Goal: Information Seeking & Learning: Learn about a topic

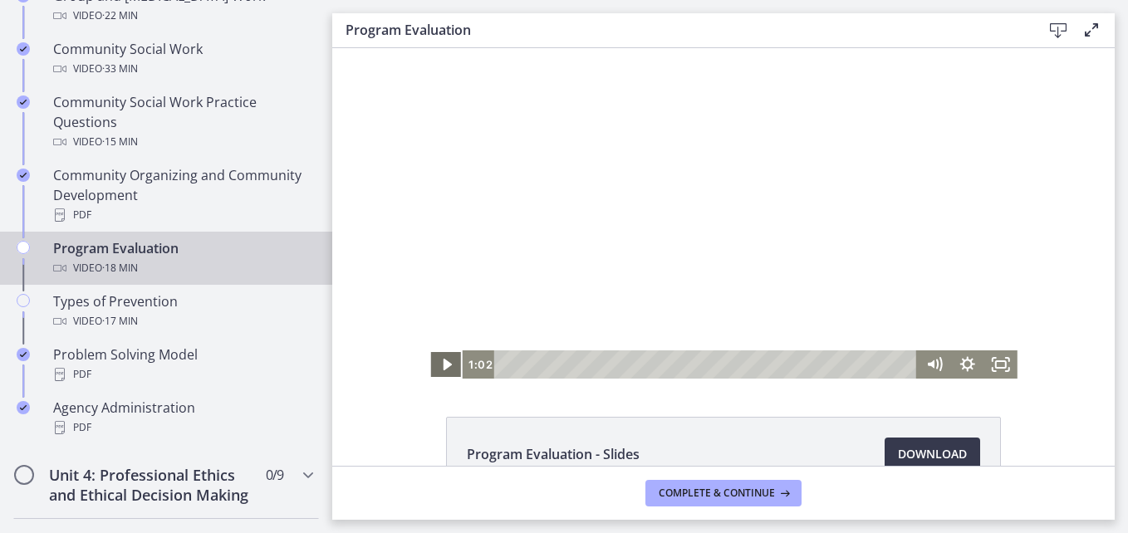
click at [435, 367] on icon "Play Video" at bounding box center [447, 365] width 33 height 28
click at [845, 253] on div at bounding box center [724, 213] width 588 height 331
click at [838, 258] on div at bounding box center [724, 213] width 588 height 331
click at [1001, 367] on icon "Fullscreen" at bounding box center [1001, 365] width 33 height 28
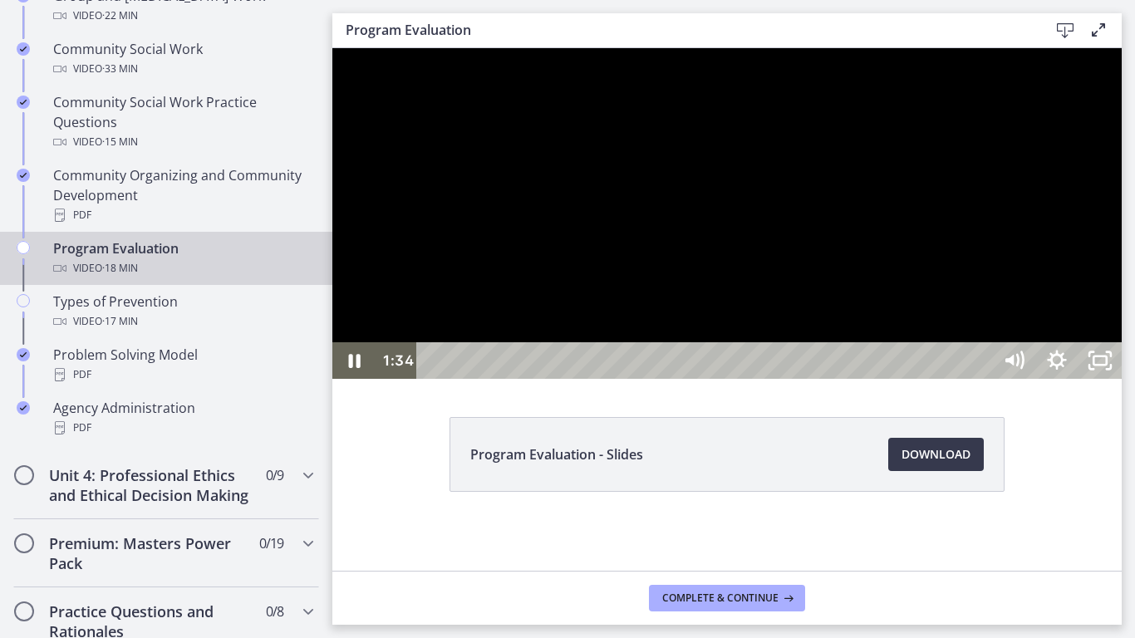
click at [1122, 379] on div at bounding box center [726, 213] width 789 height 331
click at [813, 379] on div at bounding box center [726, 213] width 789 height 331
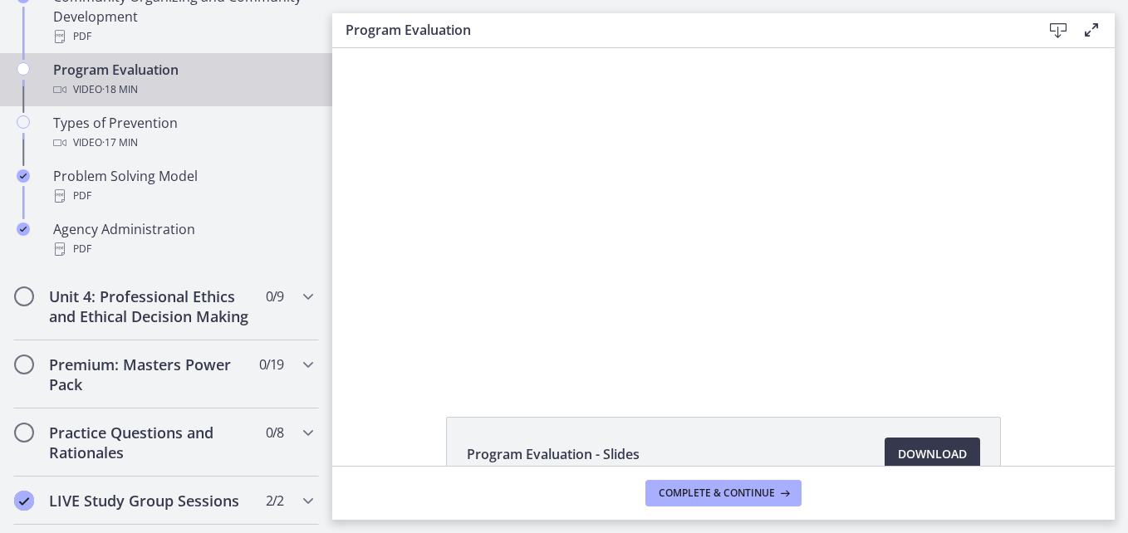
scroll to position [1104, 0]
click at [298, 297] on icon "Chapters" at bounding box center [308, 295] width 20 height 20
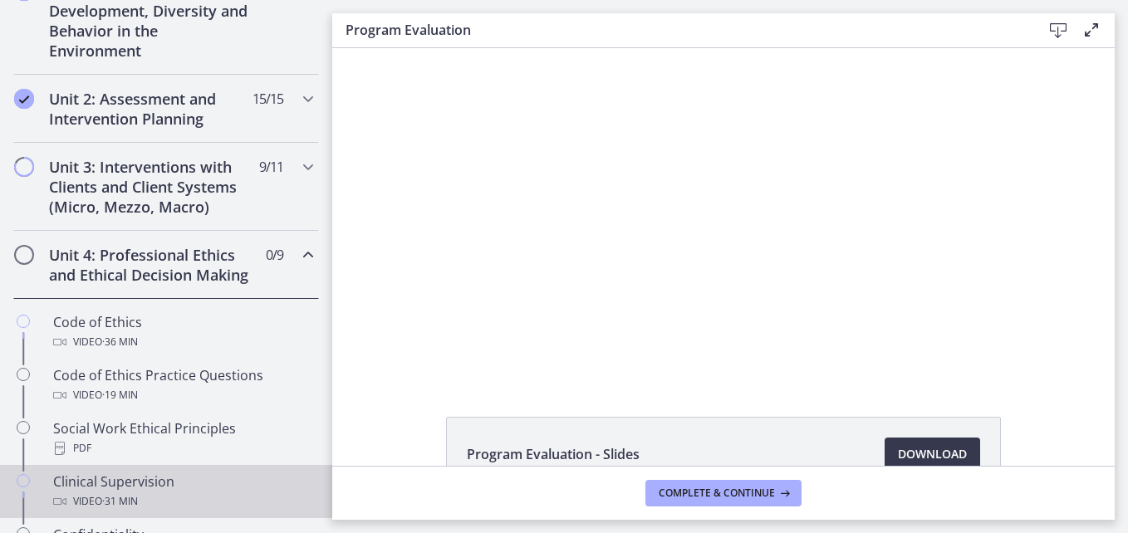
scroll to position [504, 0]
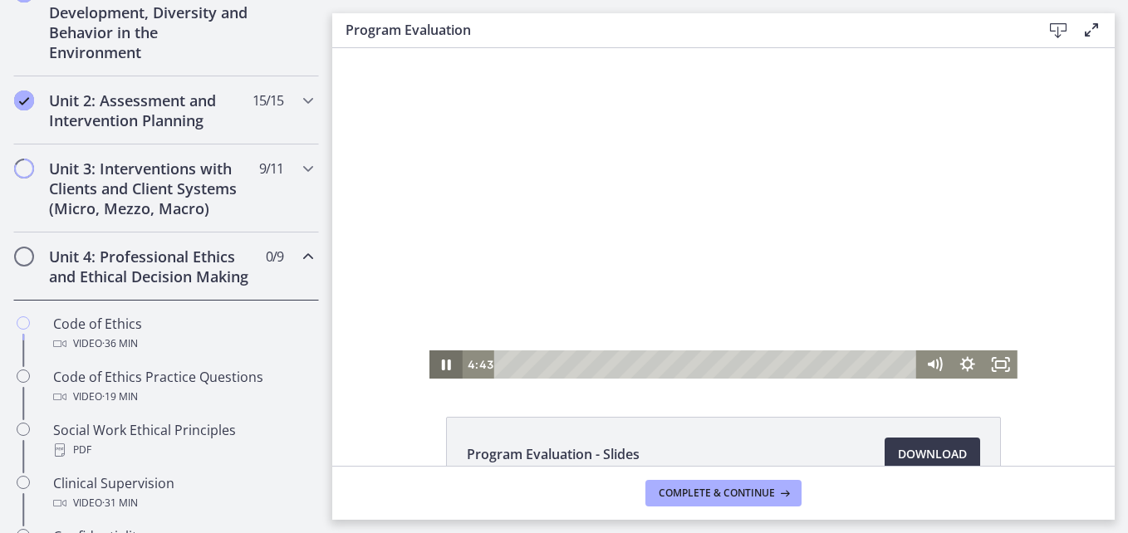
click at [442, 365] on icon "Pause" at bounding box center [446, 365] width 33 height 28
click at [664, 76] on div at bounding box center [724, 213] width 588 height 331
click at [705, 177] on div at bounding box center [724, 213] width 588 height 331
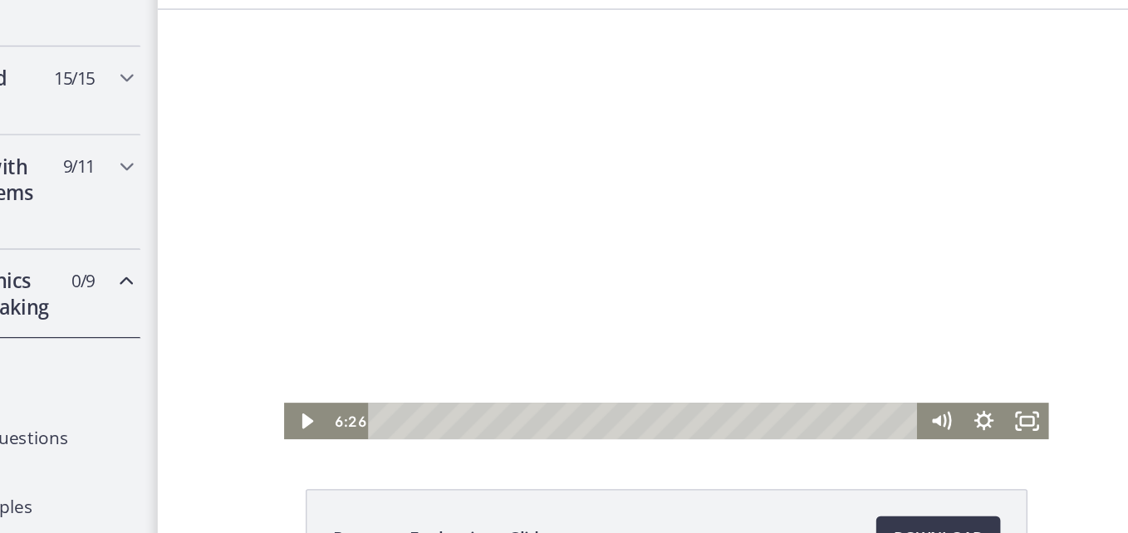
click at [541, 219] on div at bounding box center [548, 174] width 588 height 331
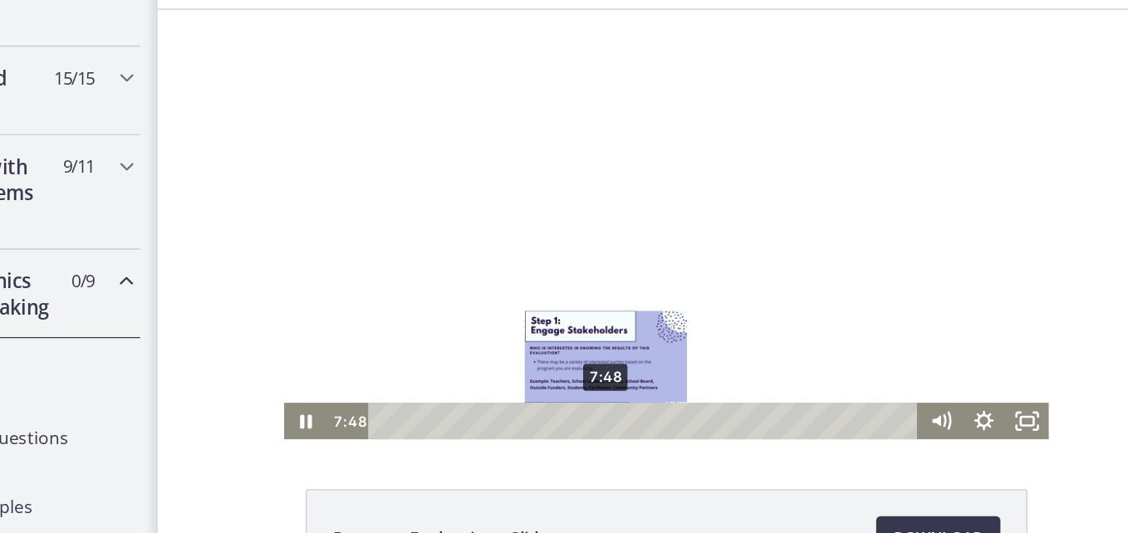
click at [496, 328] on div "7:48" at bounding box center [533, 326] width 403 height 28
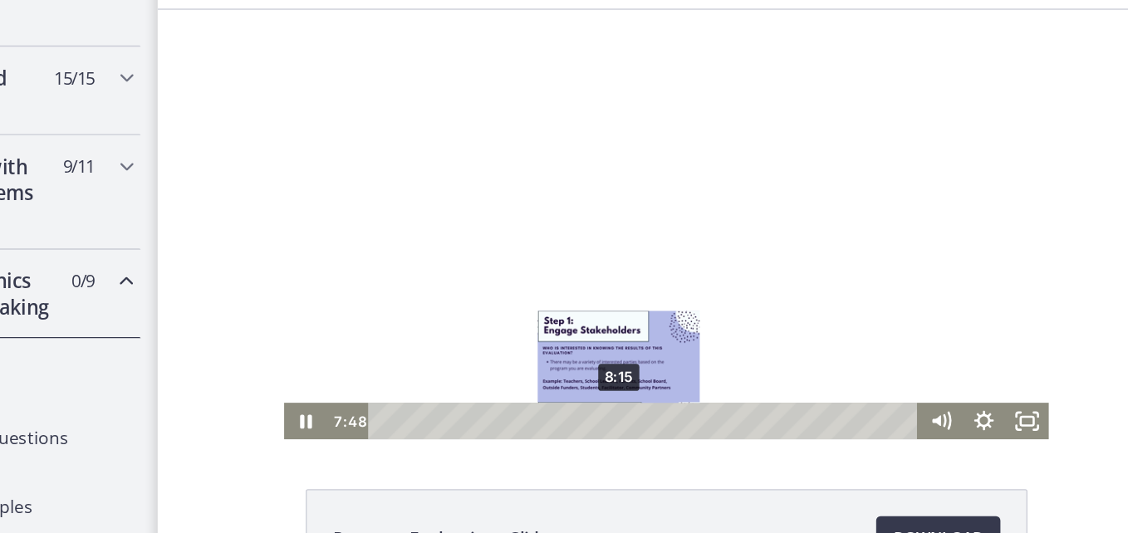
click at [507, 326] on div "8:15" at bounding box center [533, 326] width 403 height 28
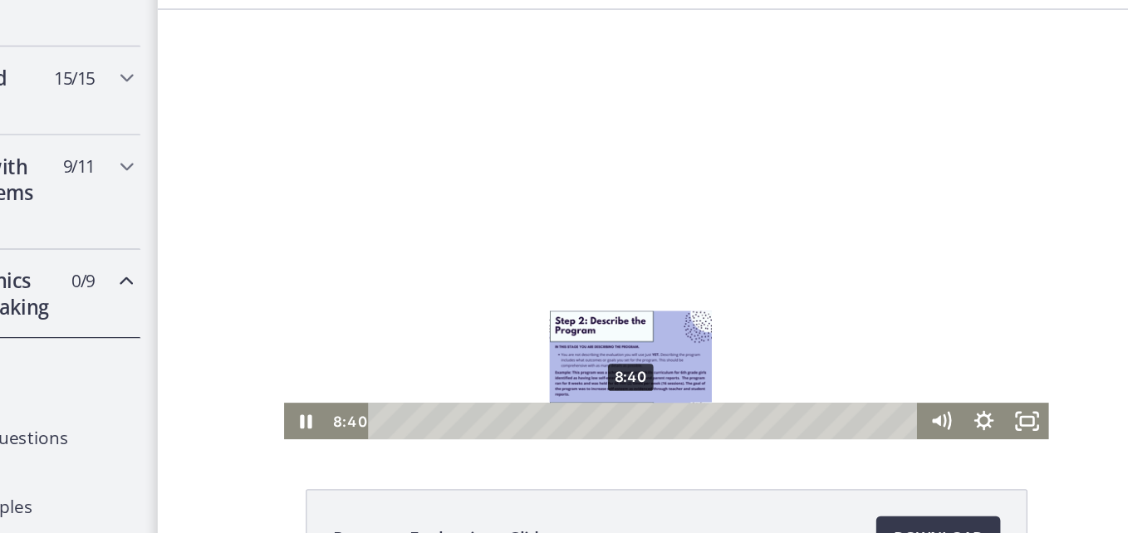
click at [515, 323] on div "8:40" at bounding box center [533, 326] width 403 height 28
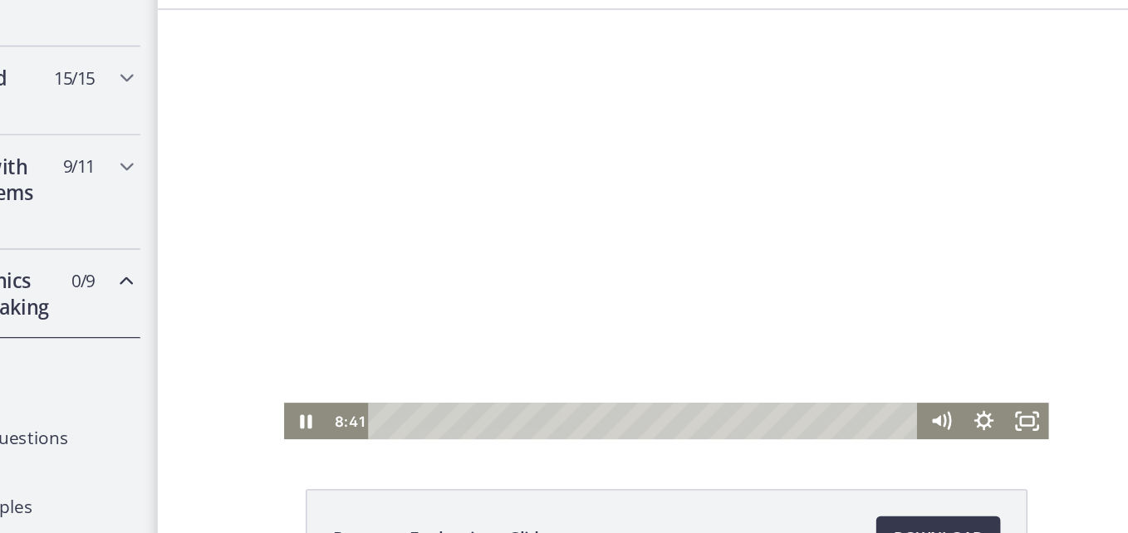
click at [533, 207] on div at bounding box center [548, 174] width 588 height 331
click at [480, 142] on div at bounding box center [548, 174] width 588 height 331
click at [413, 118] on div at bounding box center [548, 174] width 588 height 331
click at [386, 256] on div at bounding box center [548, 174] width 588 height 331
click at [779, 322] on icon "Show settings menu" at bounding box center [792, 326] width 33 height 28
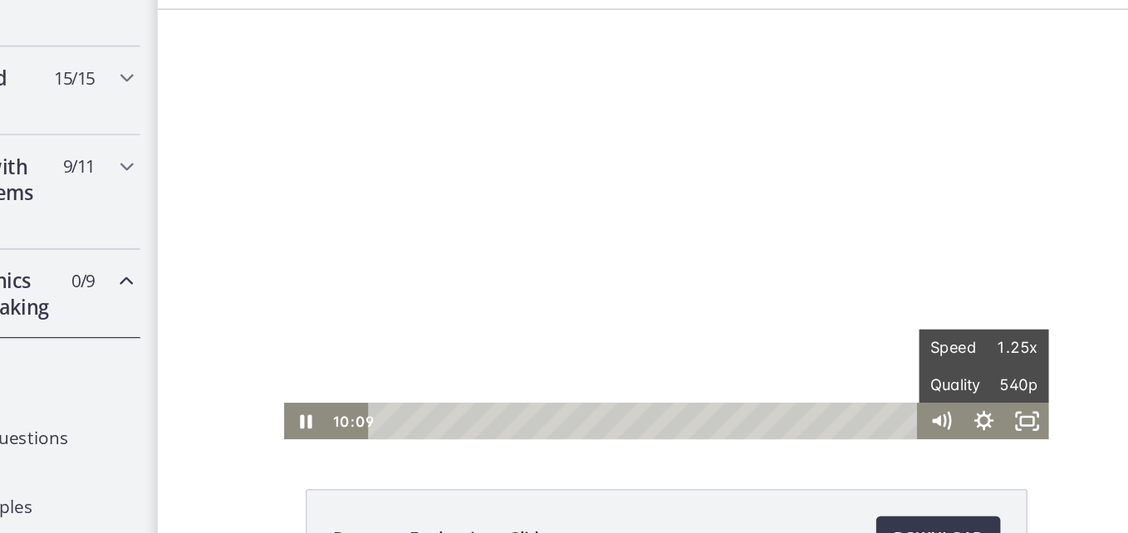
click at [863, 283] on div "Click for sound @keyframes VOLUME_SMALL_WAVE_FLASH { 0% { opacity: 0; } 33% { o…" at bounding box center [548, 174] width 783 height 331
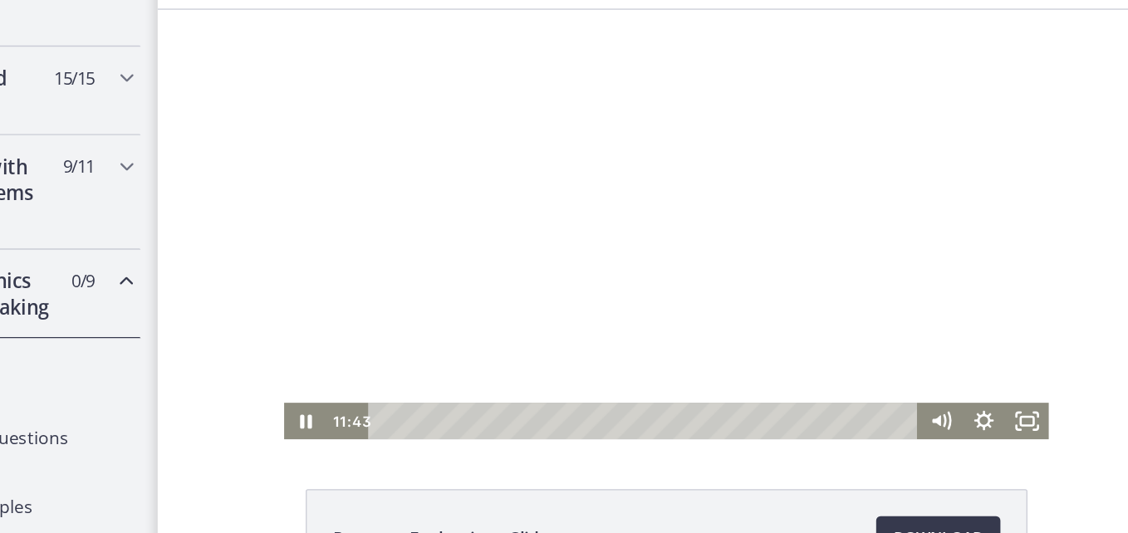
click at [655, 190] on div at bounding box center [548, 174] width 588 height 331
click at [542, 160] on div at bounding box center [548, 174] width 588 height 331
click at [524, 219] on div at bounding box center [548, 174] width 588 height 331
click at [511, 253] on div at bounding box center [548, 174] width 588 height 331
click at [646, 115] on div at bounding box center [548, 174] width 588 height 331
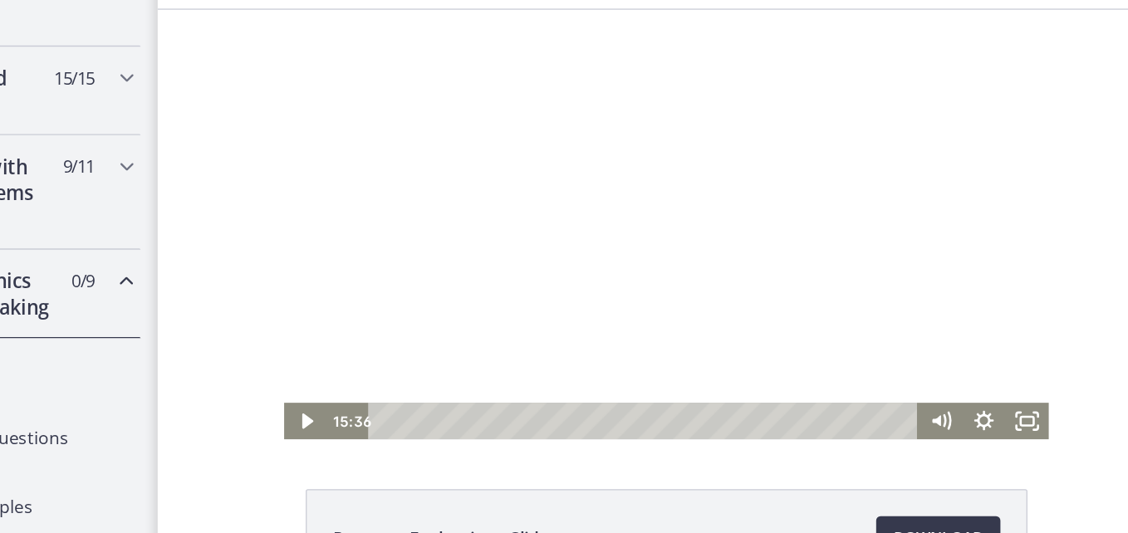
click at [542, 217] on div at bounding box center [548, 174] width 588 height 331
drag, startPoint x: 754, startPoint y: 243, endPoint x: 754, endPoint y: 225, distance: 18.3
click at [754, 226] on div "Volume" at bounding box center [759, 236] width 21 height 21
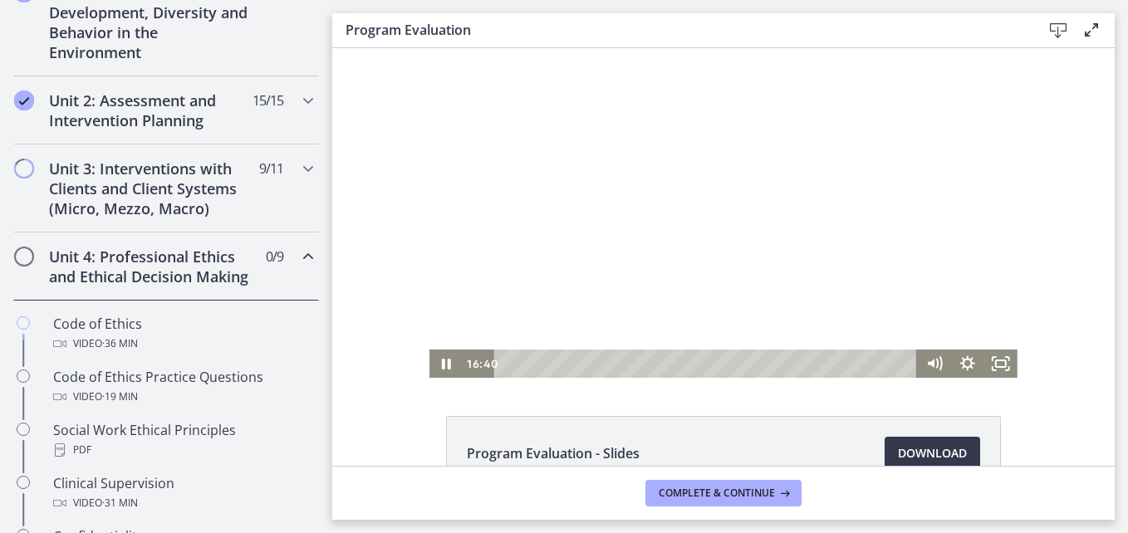
scroll to position [0, 0]
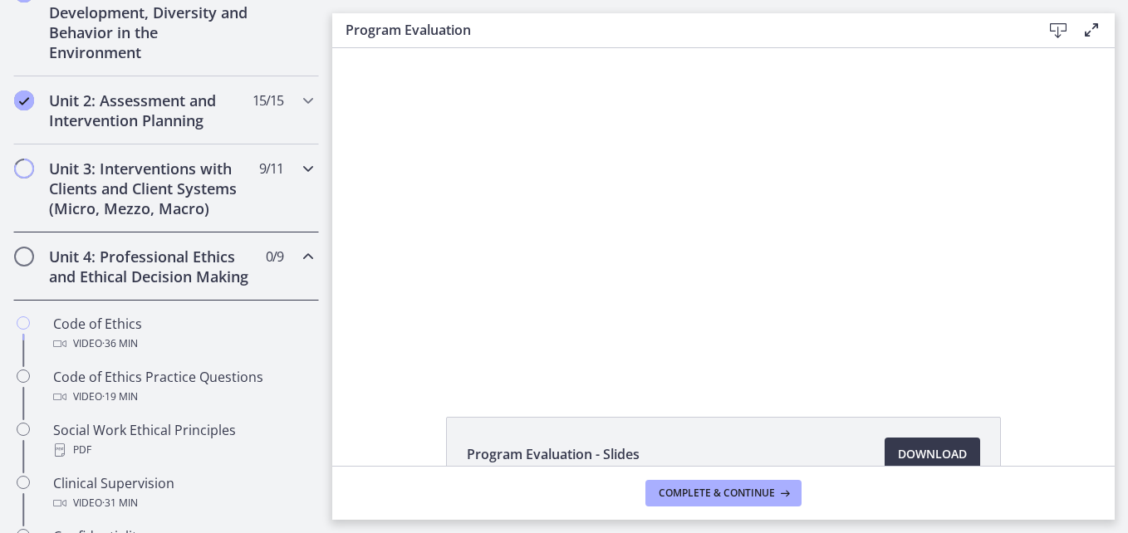
click at [302, 185] on div "Unit 3: Interventions with Clients and Client Systems (Micro, Mezzo, Macro) 9 /…" at bounding box center [166, 189] width 306 height 88
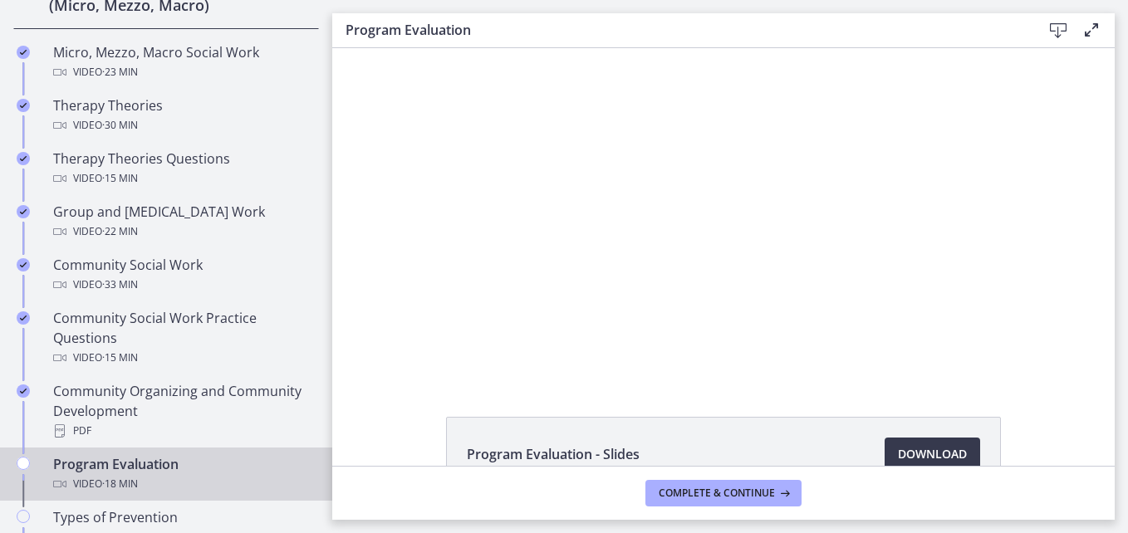
scroll to position [587, 0]
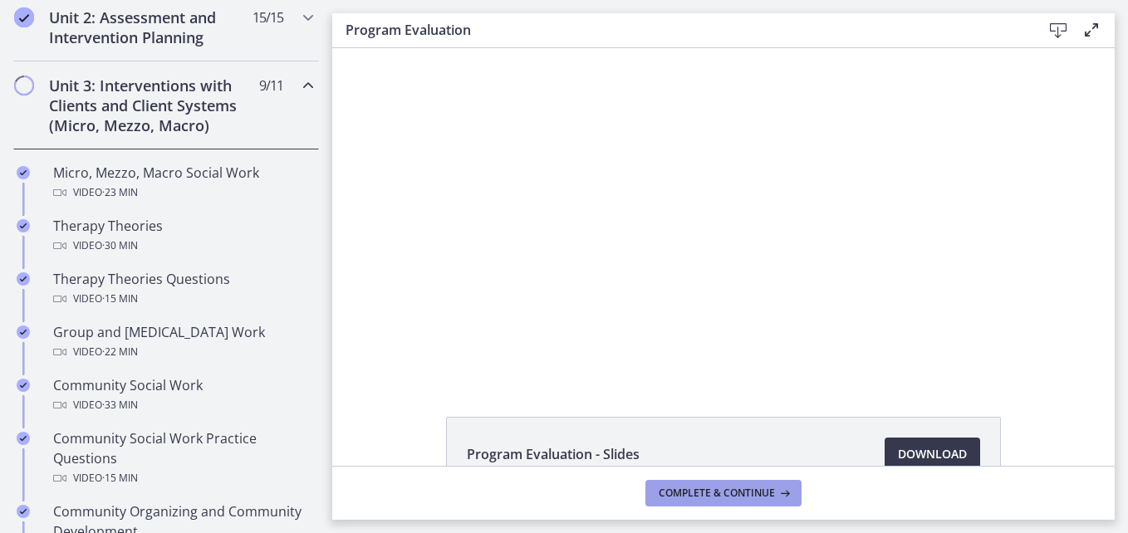
click at [695, 491] on span "Complete & continue" at bounding box center [717, 493] width 116 height 13
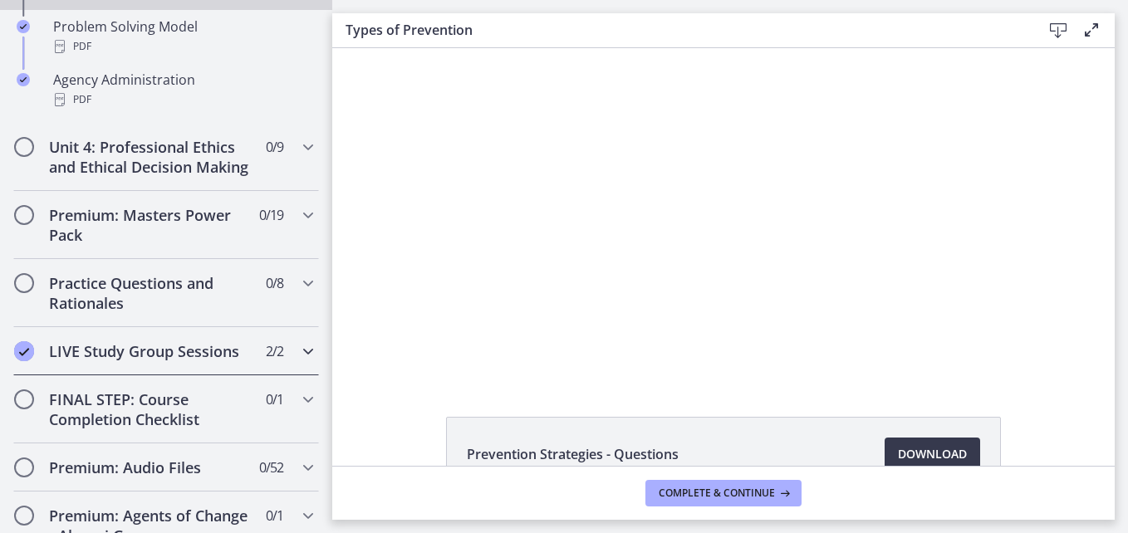
scroll to position [1169, 0]
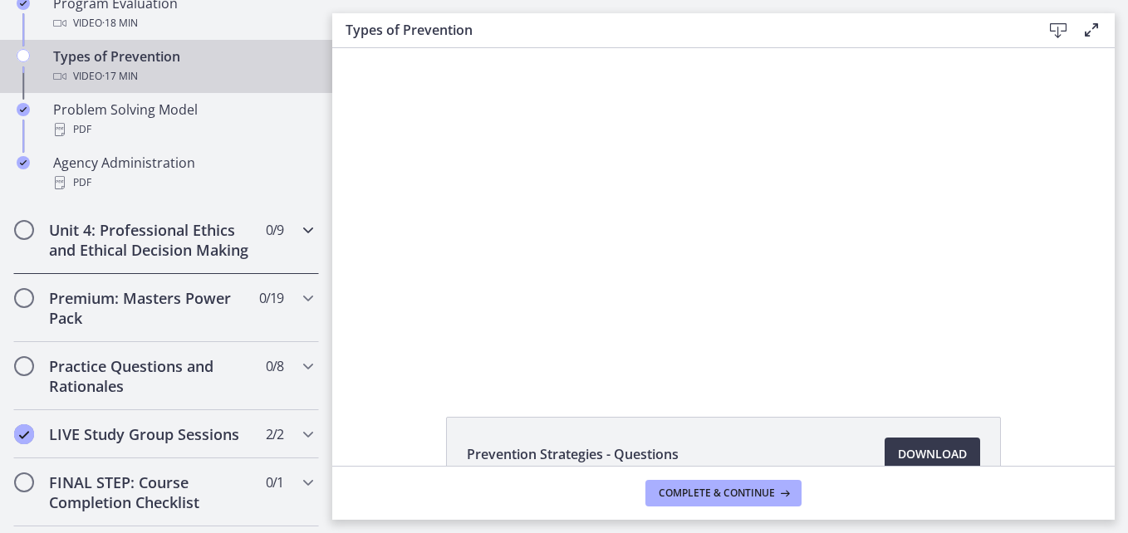
click at [298, 236] on icon "Chapters" at bounding box center [308, 230] width 20 height 20
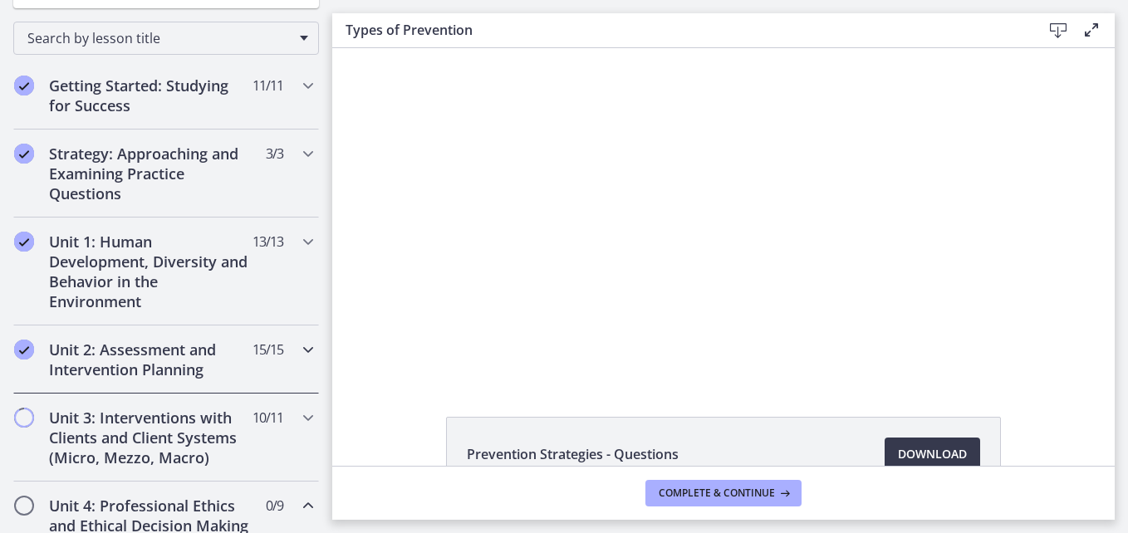
scroll to position [338, 0]
